Goal: Check status: Check status

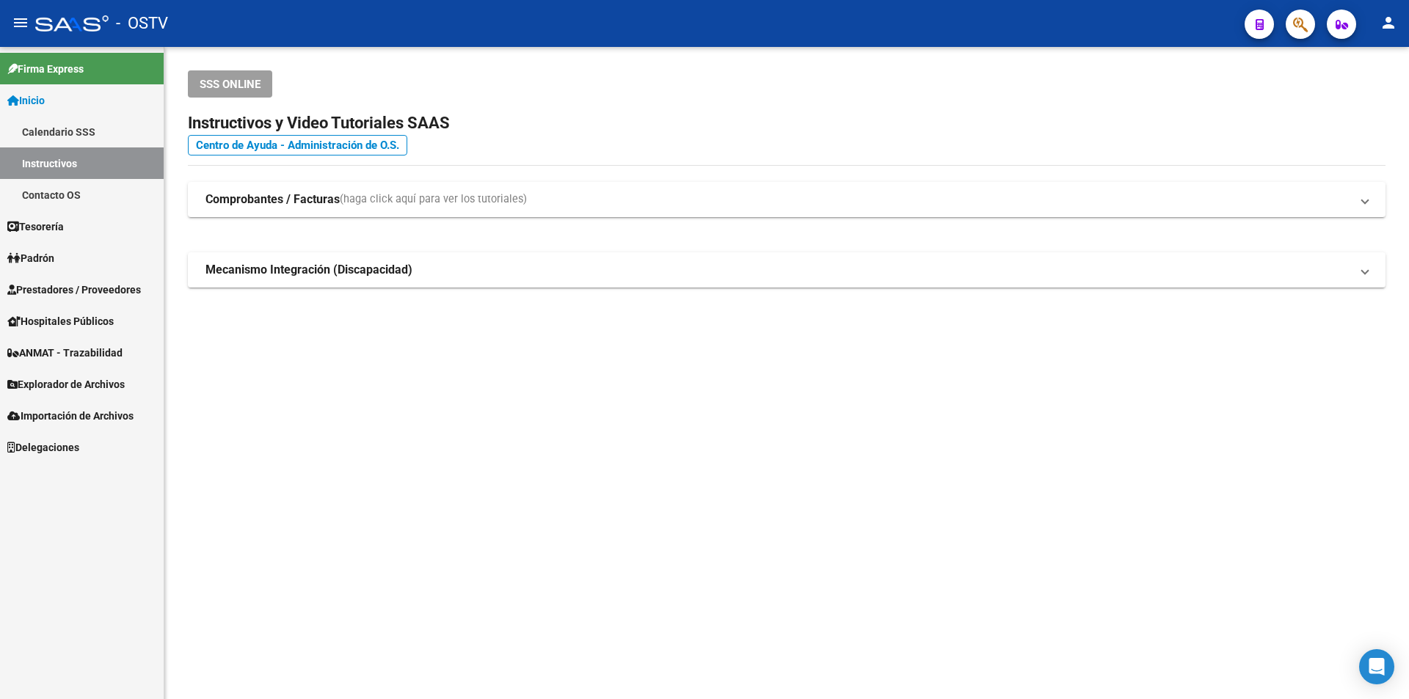
click at [74, 250] on link "Padrón" at bounding box center [82, 258] width 164 height 32
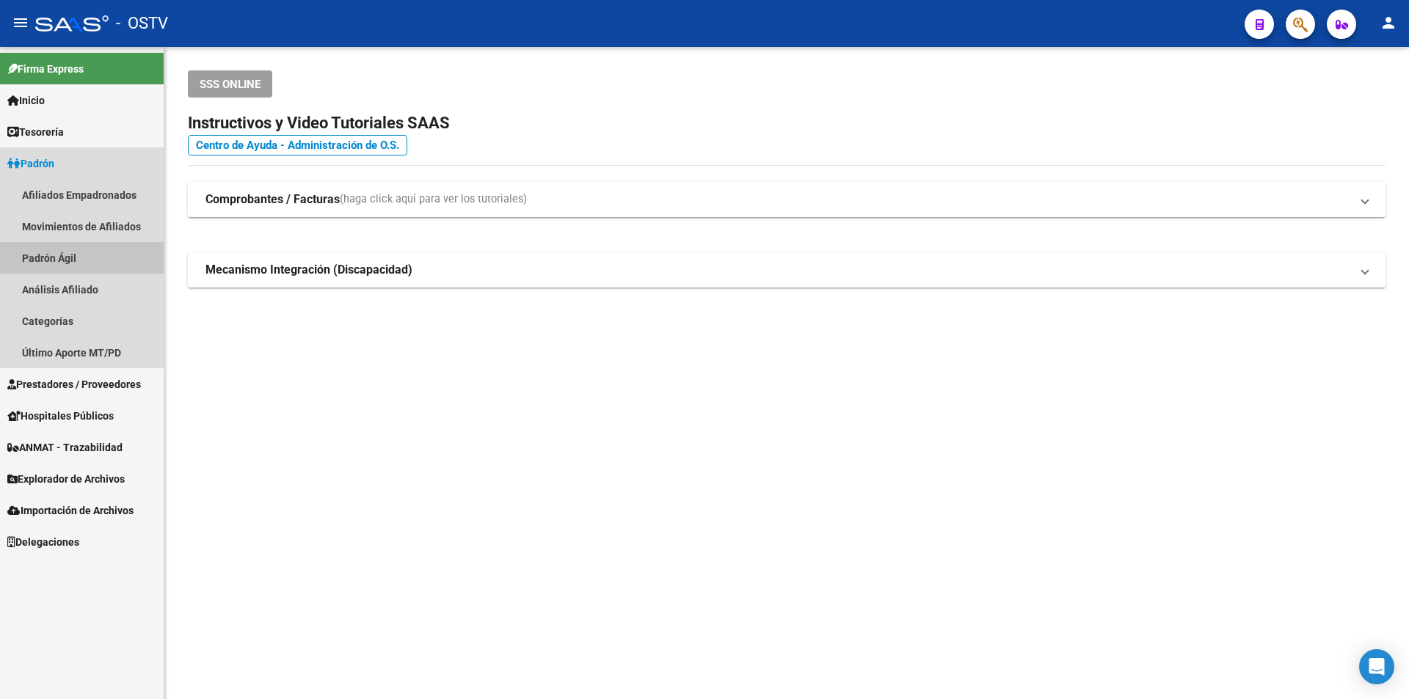
click at [71, 255] on link "Padrón Ágil" at bounding box center [82, 258] width 164 height 32
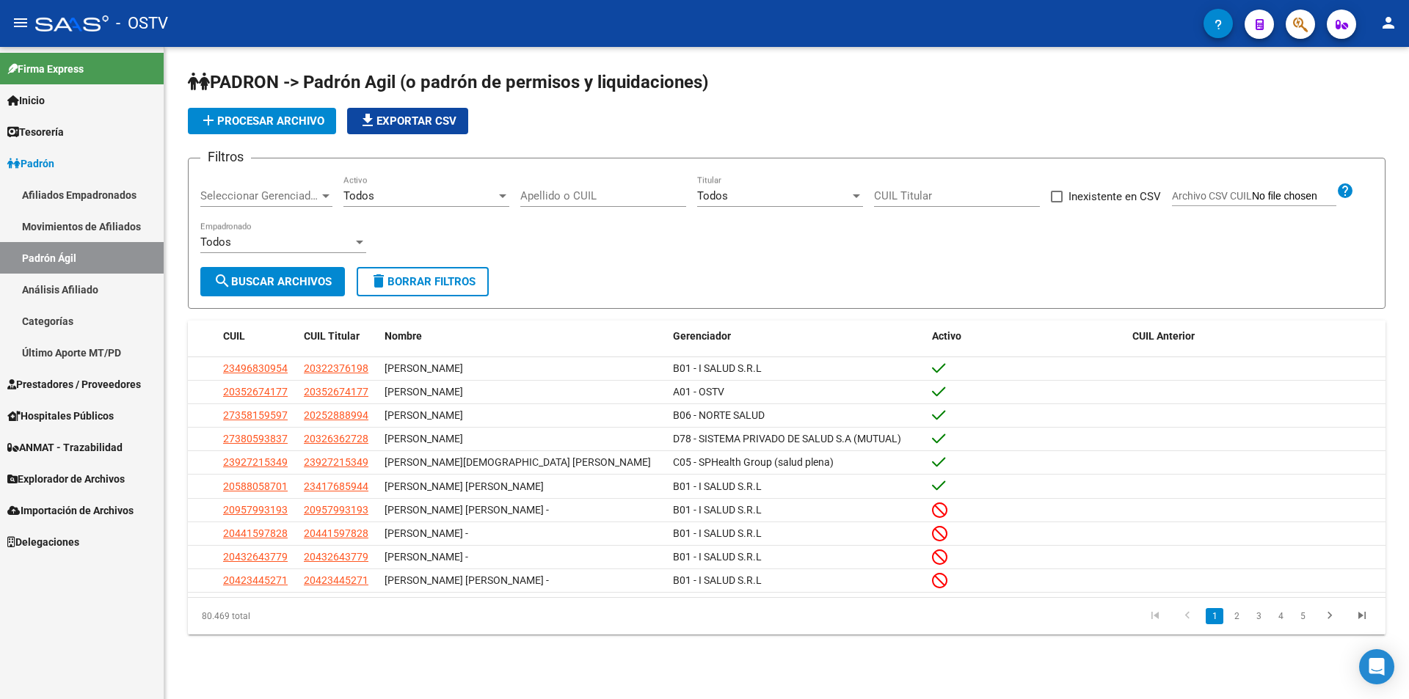
click at [321, 142] on app-list-header "PADRON -> Padrón Agil ([PERSON_NAME] de permisos y liquidaciones) add Procesar …" at bounding box center [786, 189] width 1197 height 238
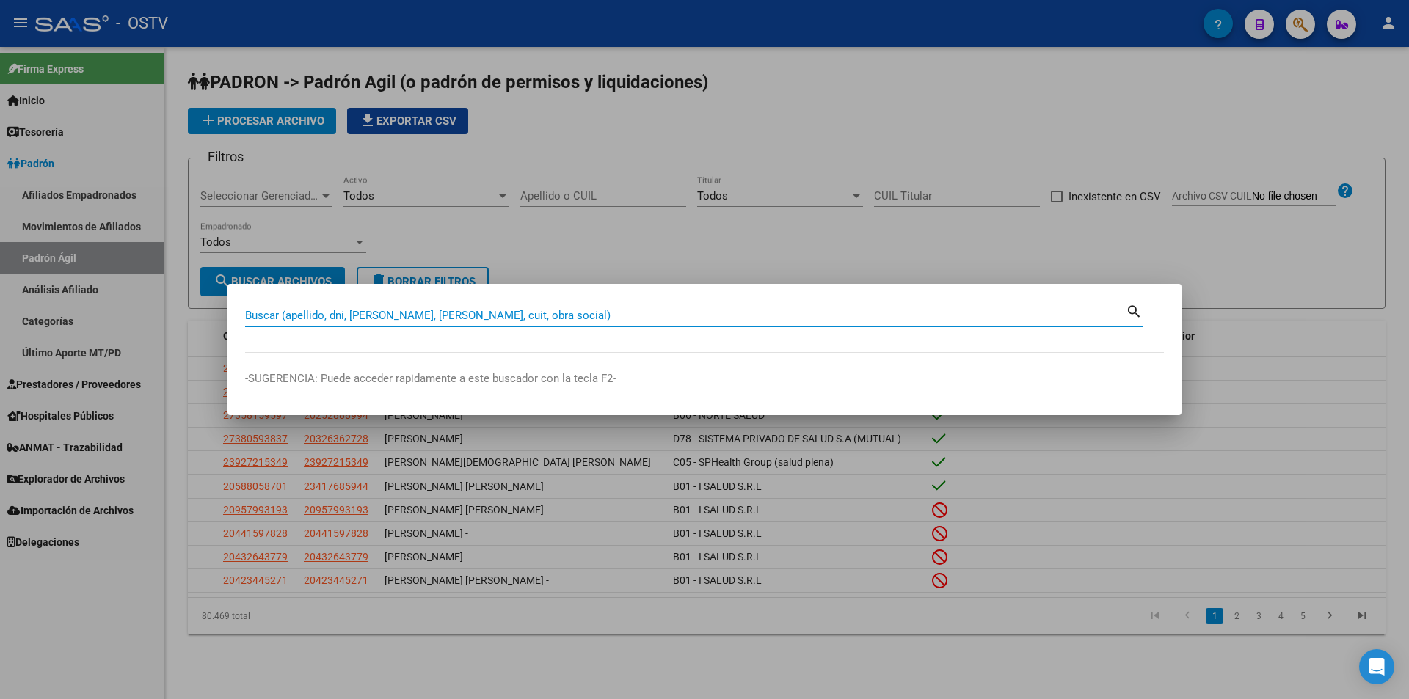
click at [338, 315] on input "Buscar (apellido, dni, [PERSON_NAME], [PERSON_NAME], cuit, obra social)" at bounding box center [685, 315] width 880 height 13
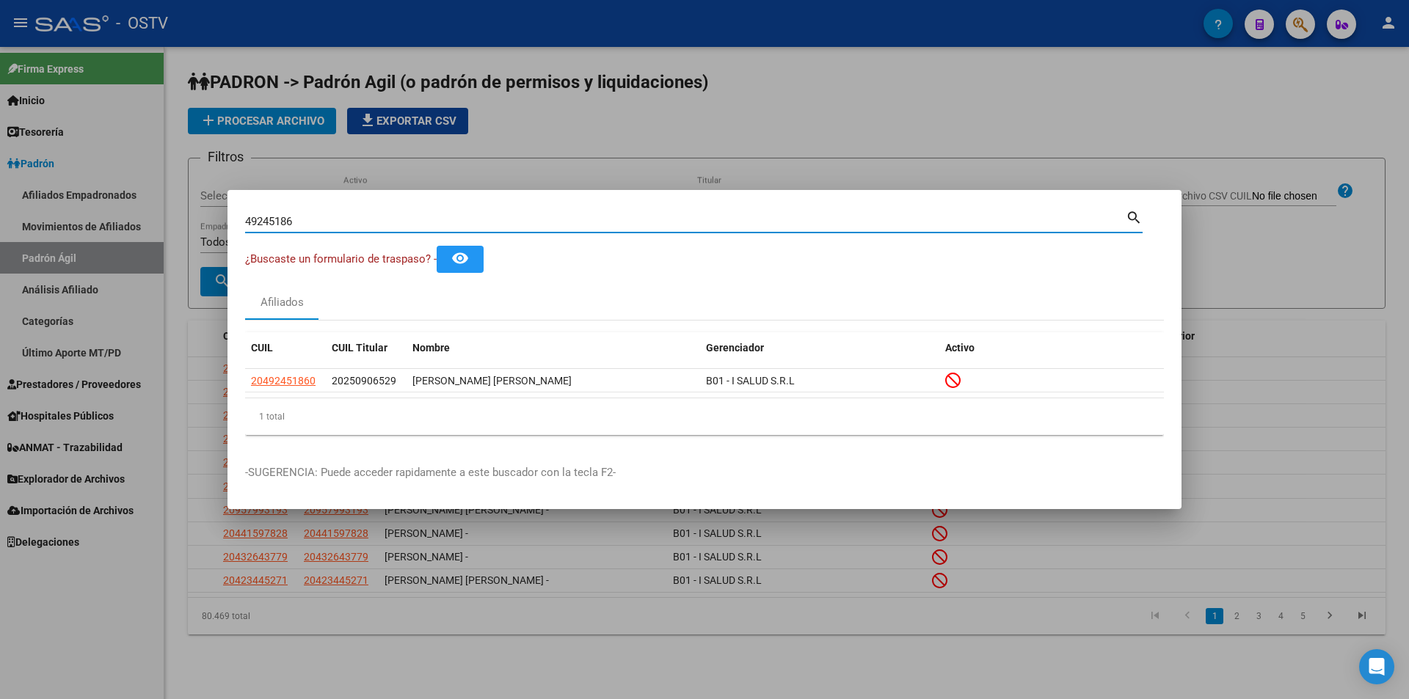
click at [313, 217] on input "49245186" at bounding box center [685, 221] width 880 height 13
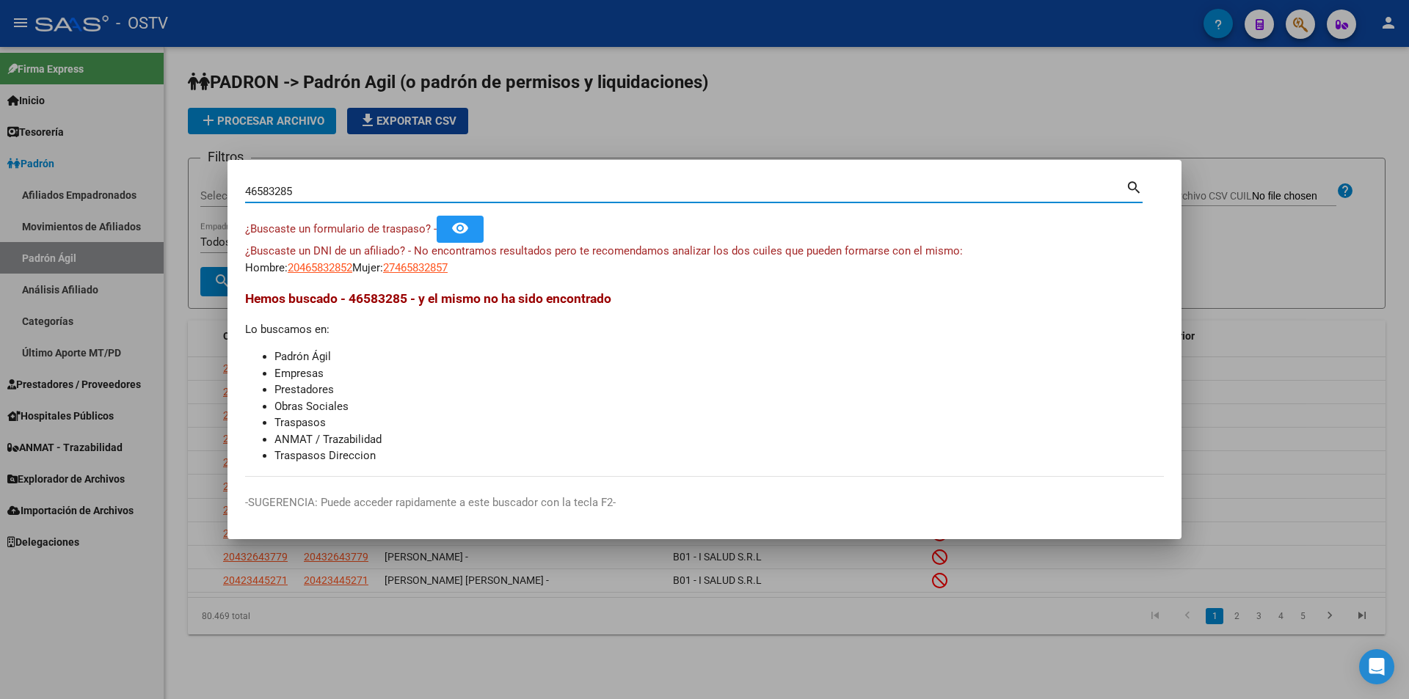
click at [288, 187] on input "46583285" at bounding box center [685, 191] width 880 height 13
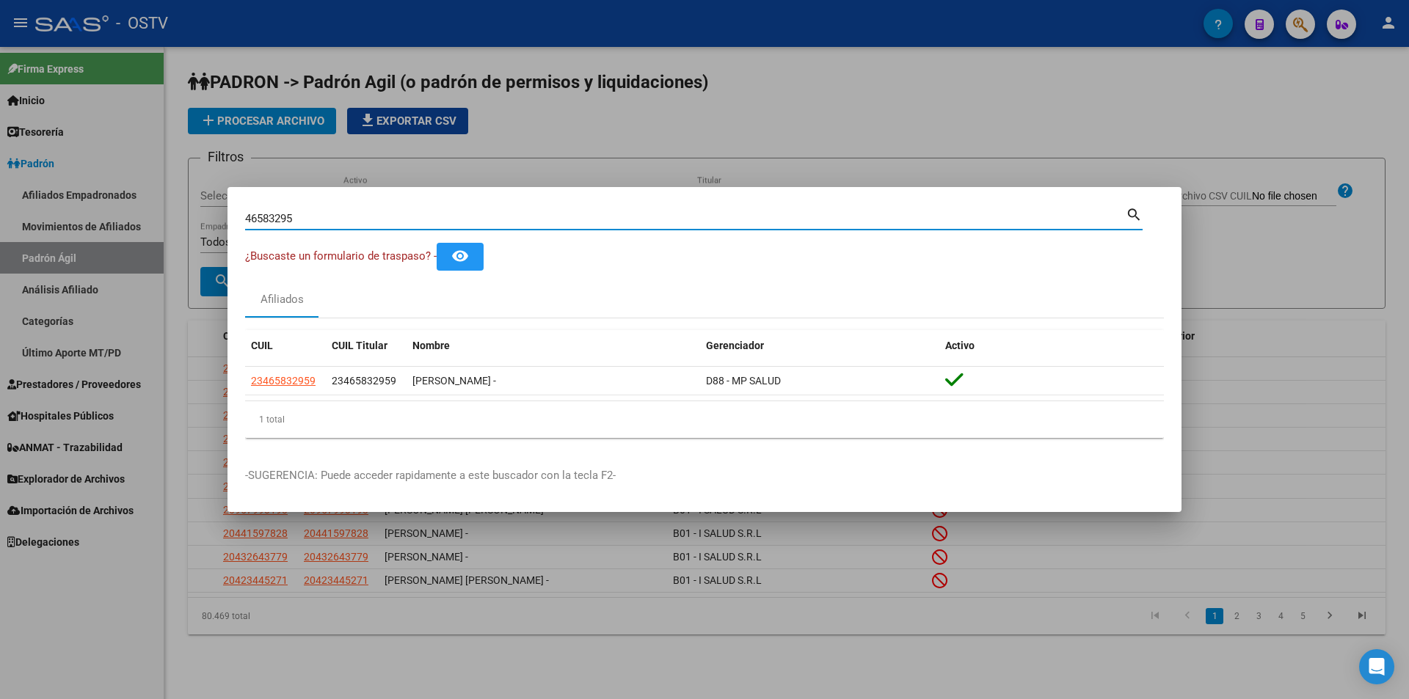
click at [361, 221] on input "46583295" at bounding box center [685, 218] width 880 height 13
type input "4"
paste input "36878351"
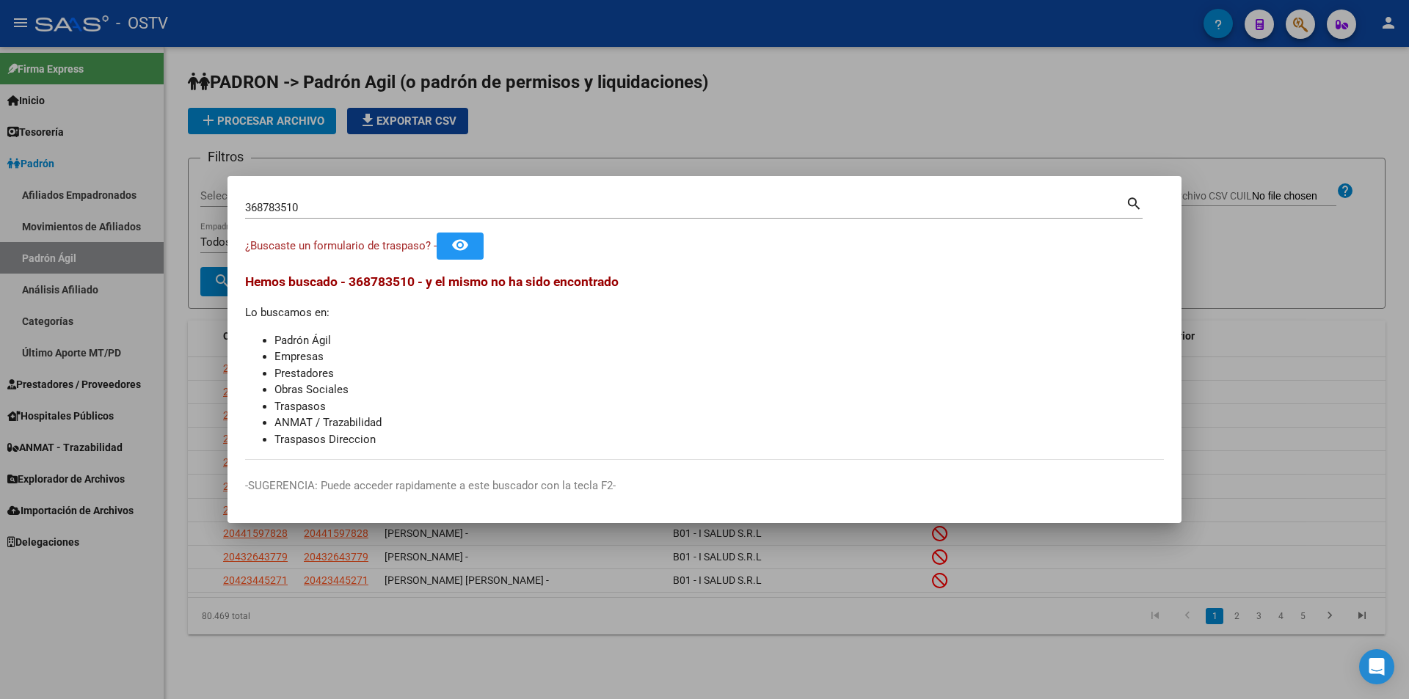
click at [309, 198] on div "368783510 Buscar (apellido, dni, [PERSON_NAME], [PERSON_NAME], cuit, obra socia…" at bounding box center [685, 208] width 880 height 22
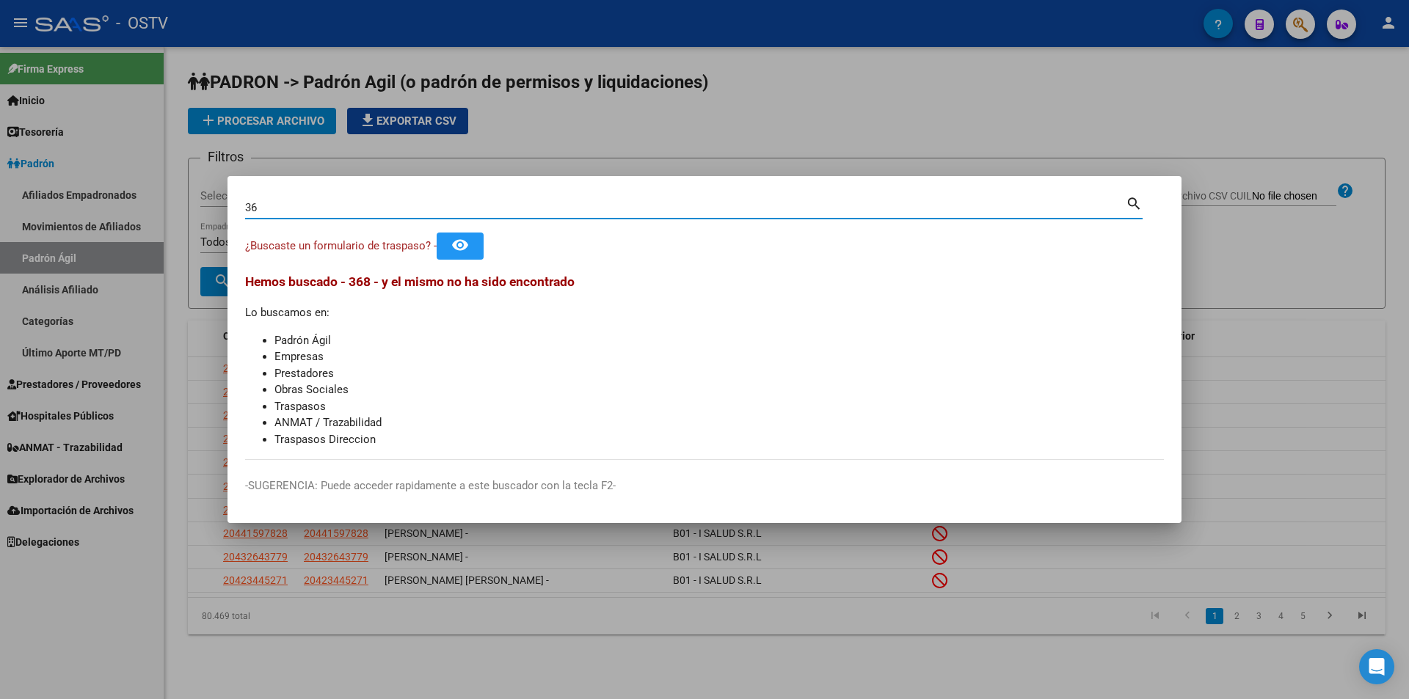
type input "3"
type input "45367652"
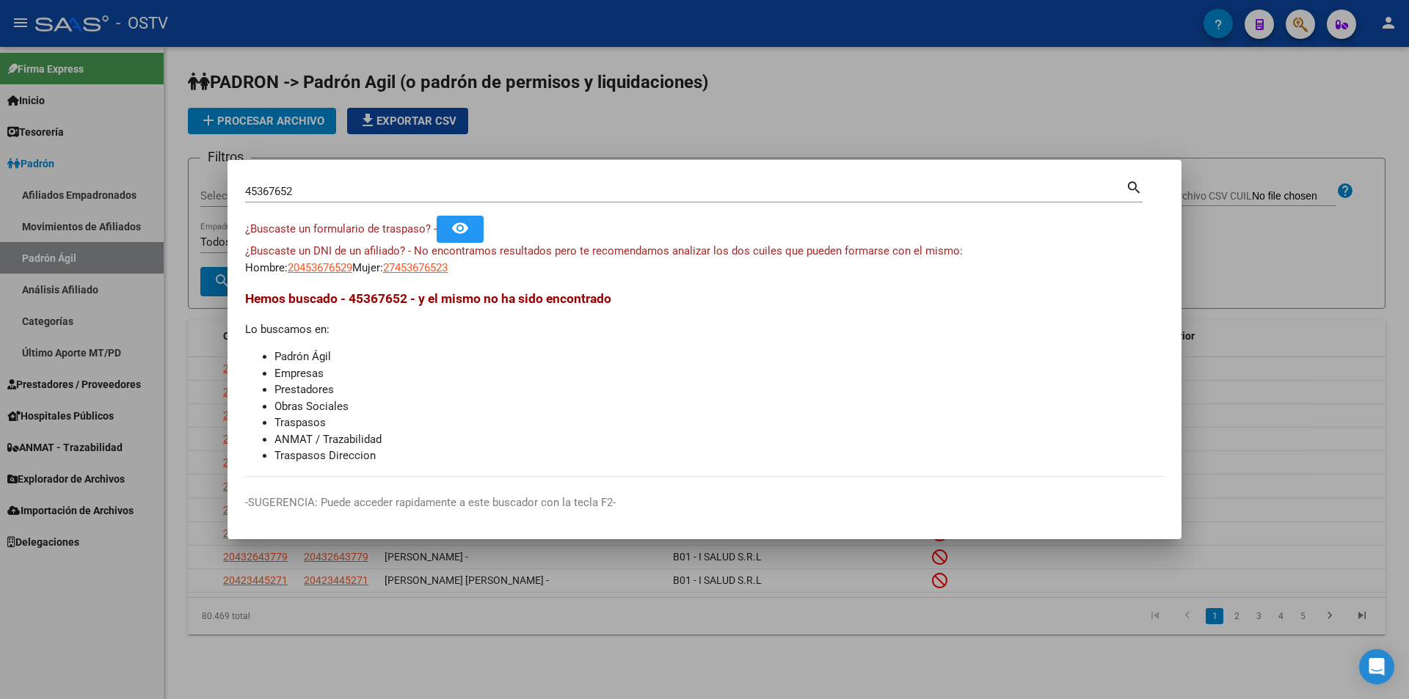
click at [1114, 117] on div at bounding box center [704, 349] width 1409 height 699
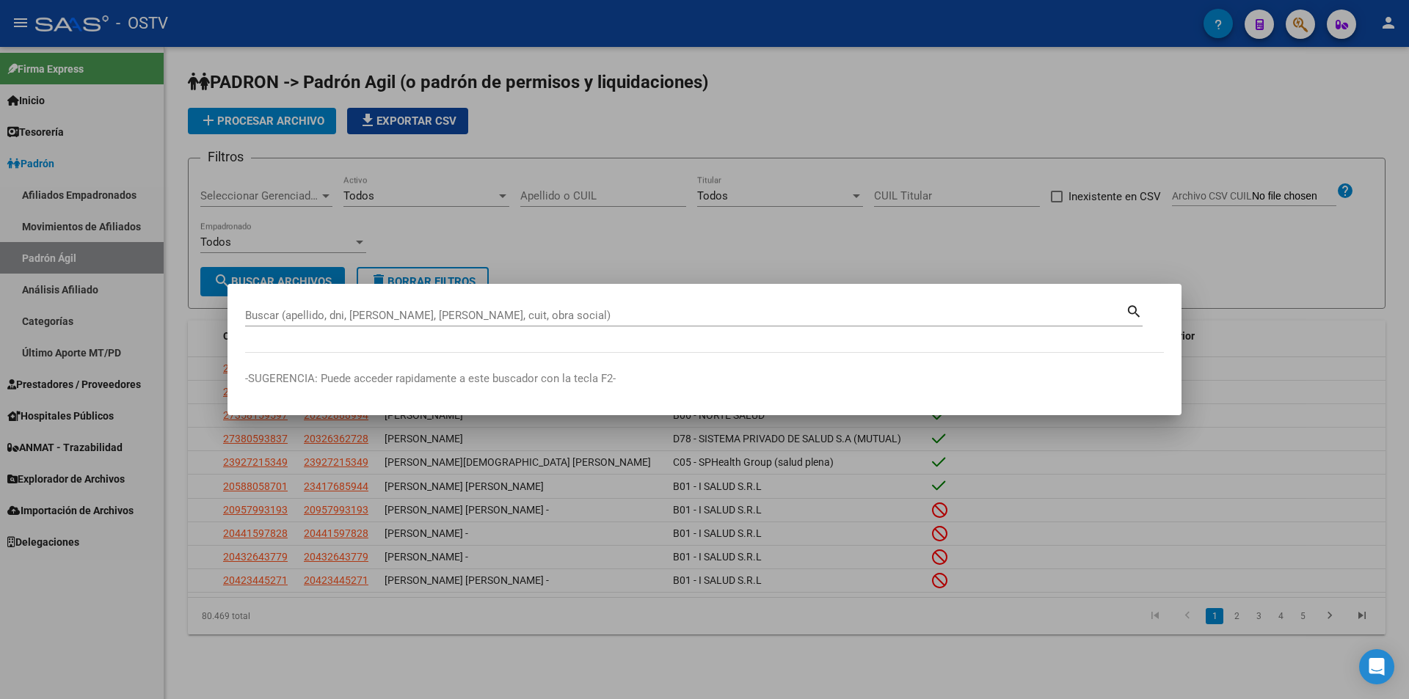
drag, startPoint x: 432, startPoint y: 326, endPoint x: 398, endPoint y: 313, distance: 36.0
click at [398, 313] on input "Buscar (apellido, dni, [PERSON_NAME], [PERSON_NAME], cuit, obra social)" at bounding box center [685, 315] width 880 height 13
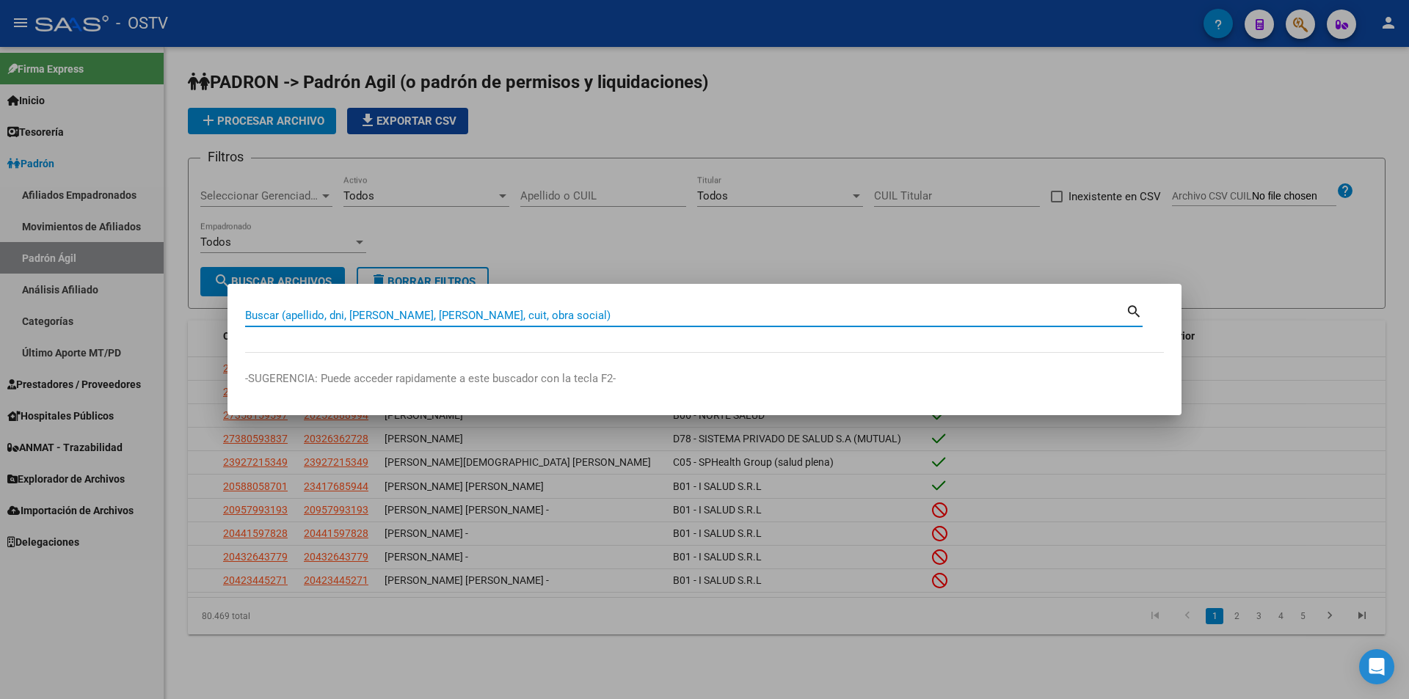
paste input "37970804"
type input "37970804"
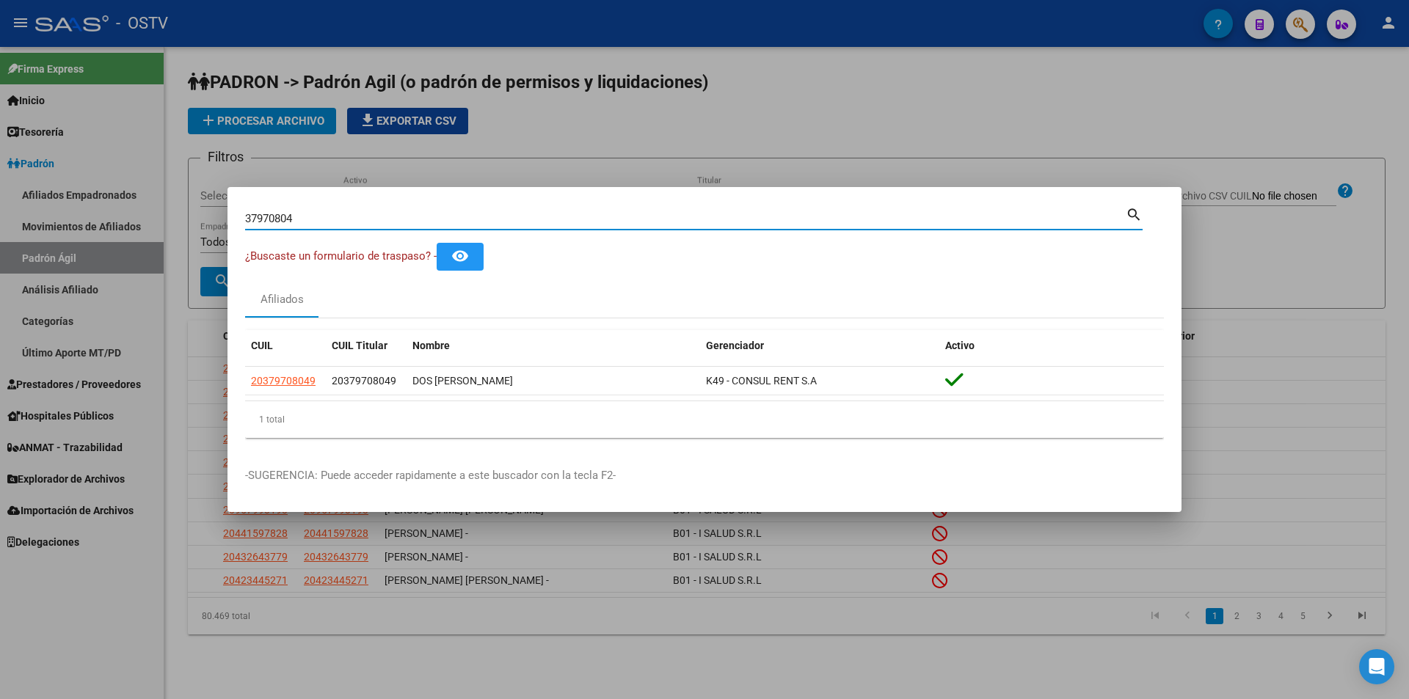
drag, startPoint x: 297, startPoint y: 216, endPoint x: 243, endPoint y: 214, distance: 54.3
click at [243, 214] on mat-dialog-content "37970804 Buscar (apellido, dni, cuil, [PERSON_NAME], cuit, obra social) search …" at bounding box center [704, 327] width 954 height 245
paste input "20271997702/01"
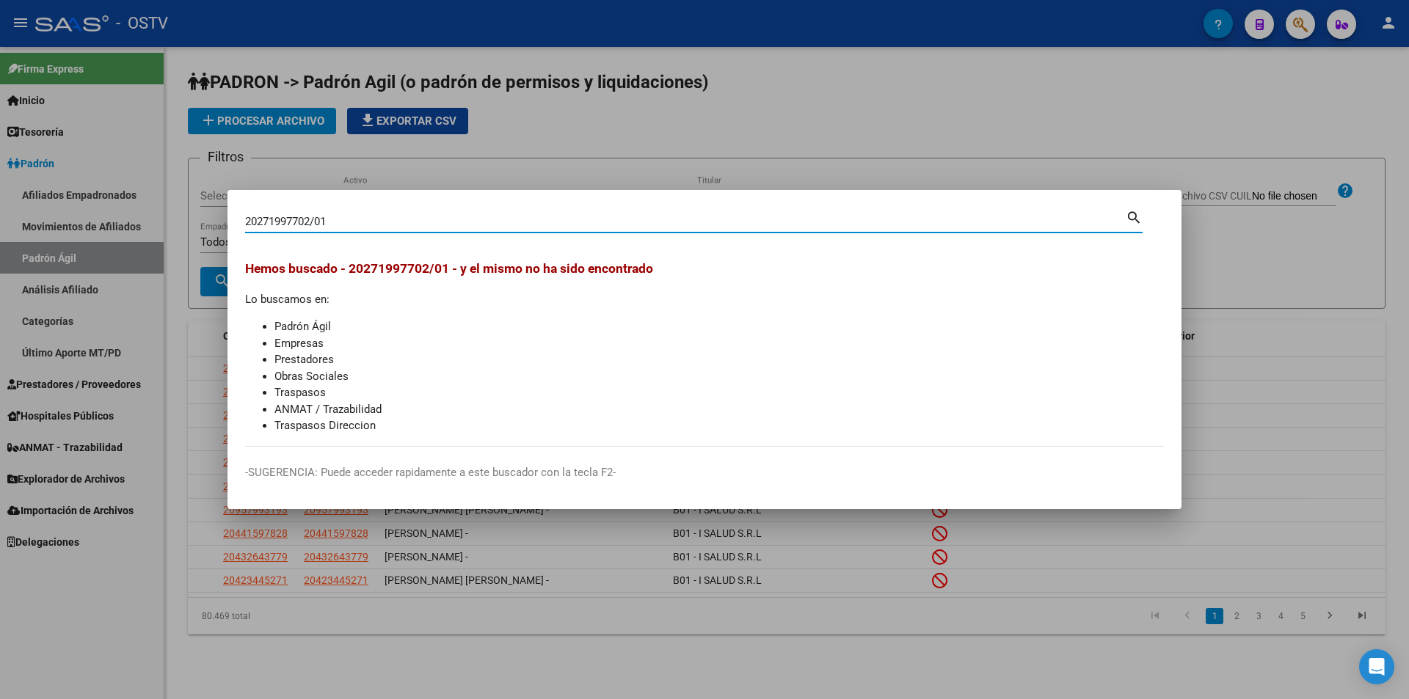
click at [332, 223] on input "20271997702/01" at bounding box center [685, 221] width 880 height 13
type input "20271997702"
